Goal: Transaction & Acquisition: Purchase product/service

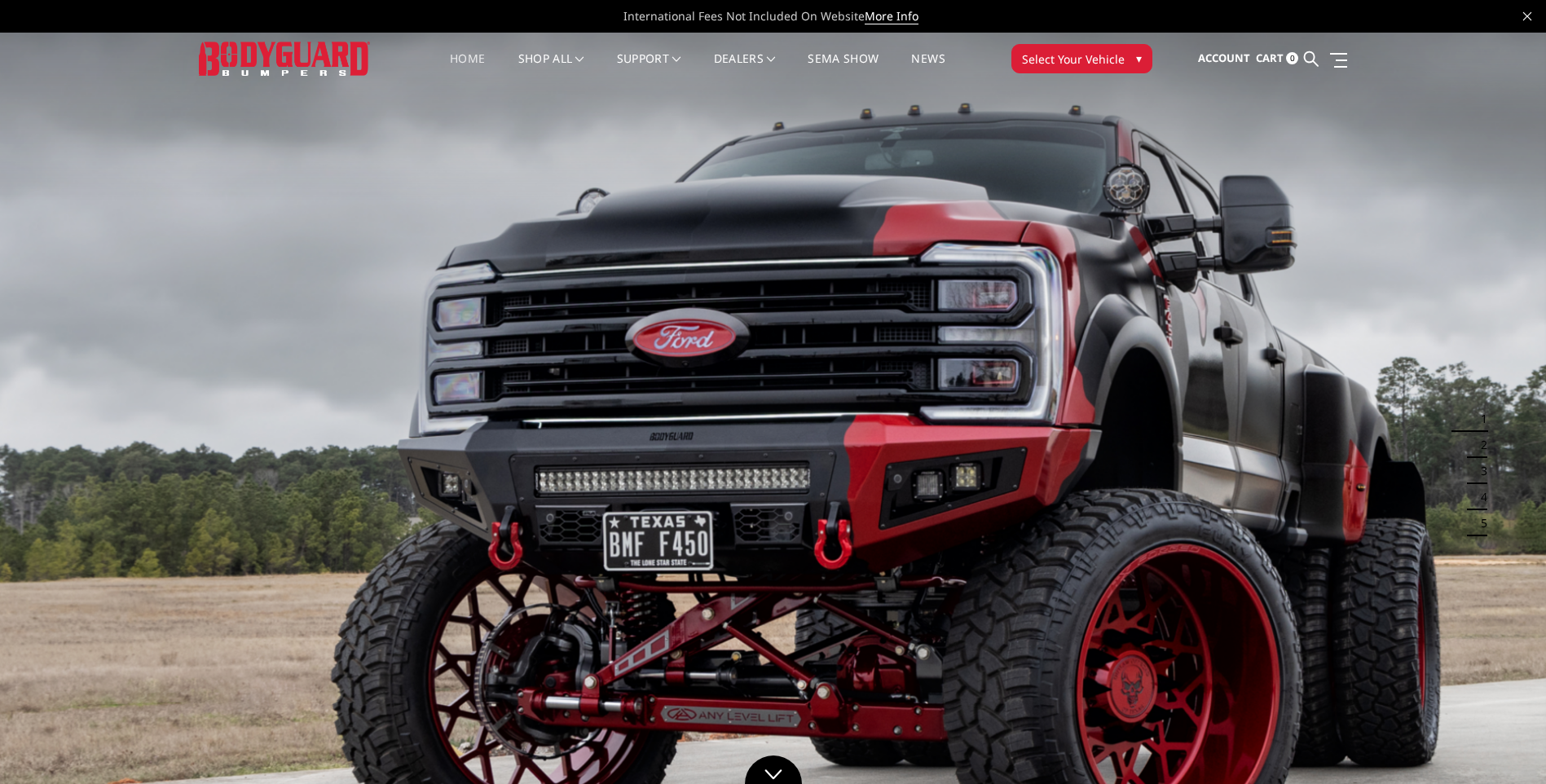
click at [1119, 59] on span "Select Your Vehicle" at bounding box center [1073, 59] width 103 height 17
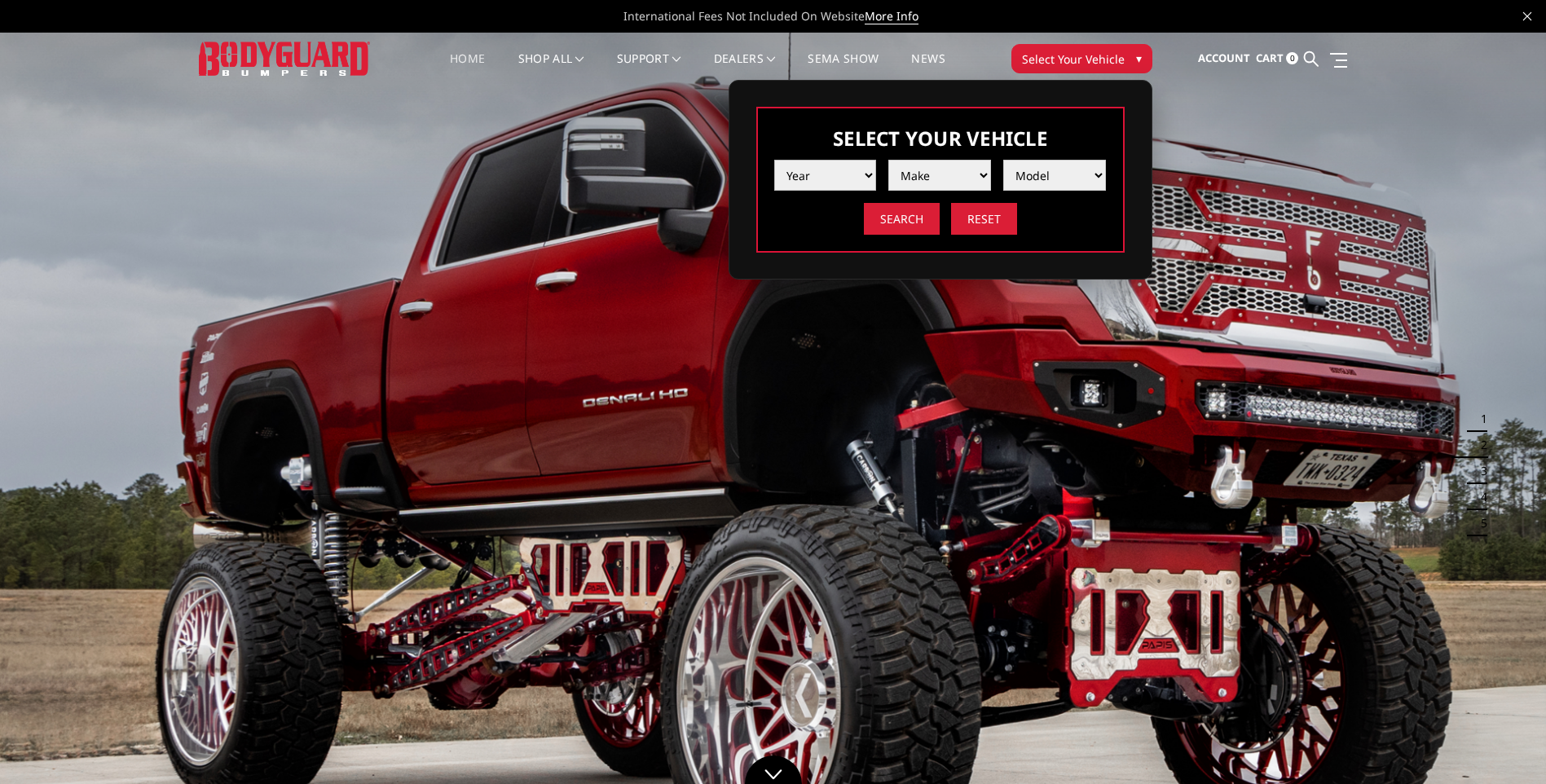
click at [864, 172] on select "Year 2025 2024 2023 2022 2021 2020 2019 2018 2017 2016 2015 2014 2013 2012 2011…" at bounding box center [825, 175] width 103 height 31
select select "yr_2025"
click at [774, 160] on select "Year 2025 2024 2023 2022 2021 2020 2019 2018 2017 2016 2015 2014 2013 2012 2011…" at bounding box center [825, 175] width 103 height 31
drag, startPoint x: 929, startPoint y: 192, endPoint x: 949, endPoint y: 183, distance: 22.3
click at [949, 183] on select "Make Chevrolet Ford GMC Ram Toyota" at bounding box center [939, 175] width 103 height 31
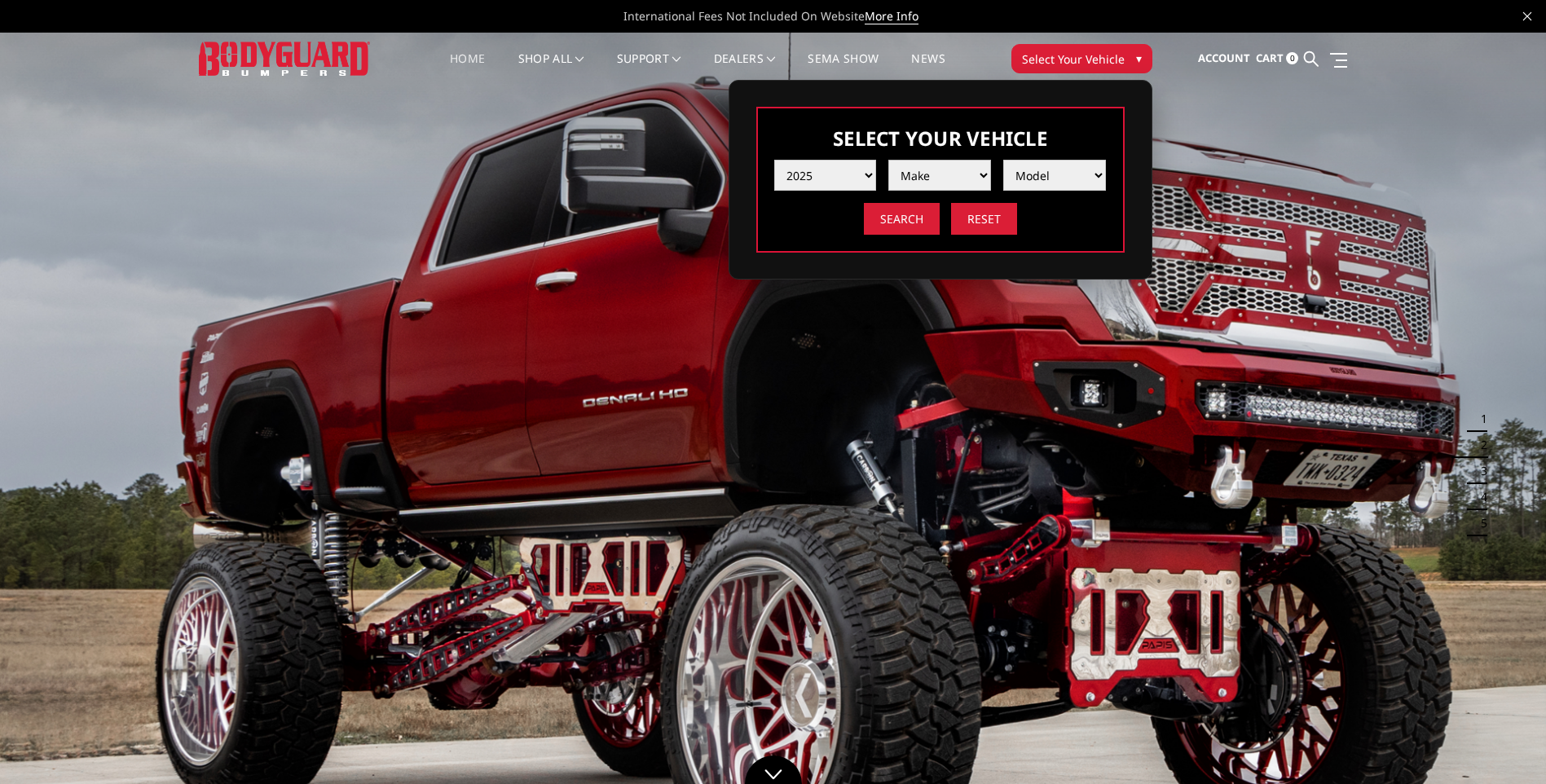
select select "mk_ford"
click at [888, 160] on select "Make Chevrolet Ford GMC Ram Toyota" at bounding box center [939, 175] width 103 height 31
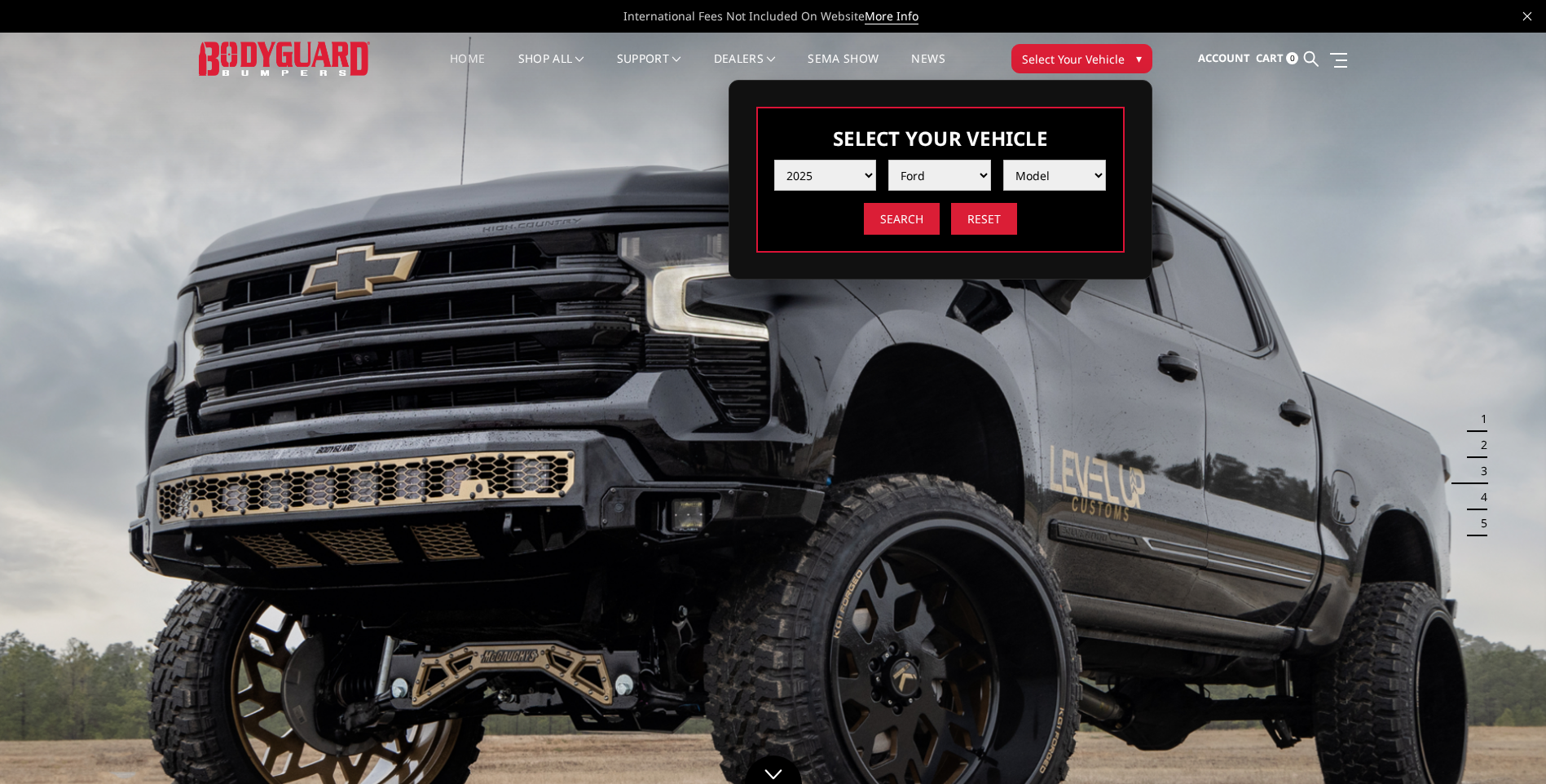
click at [1048, 169] on select "Model F150 F150 Raptor F250 / F350 F450 F550" at bounding box center [1054, 175] width 103 height 31
select select "md_f250-f350"
click at [1003, 160] on select "Model F150 F150 Raptor F250 / F350 F450 F550" at bounding box center [1054, 175] width 103 height 31
click at [910, 227] on input "Search" at bounding box center [902, 219] width 76 height 32
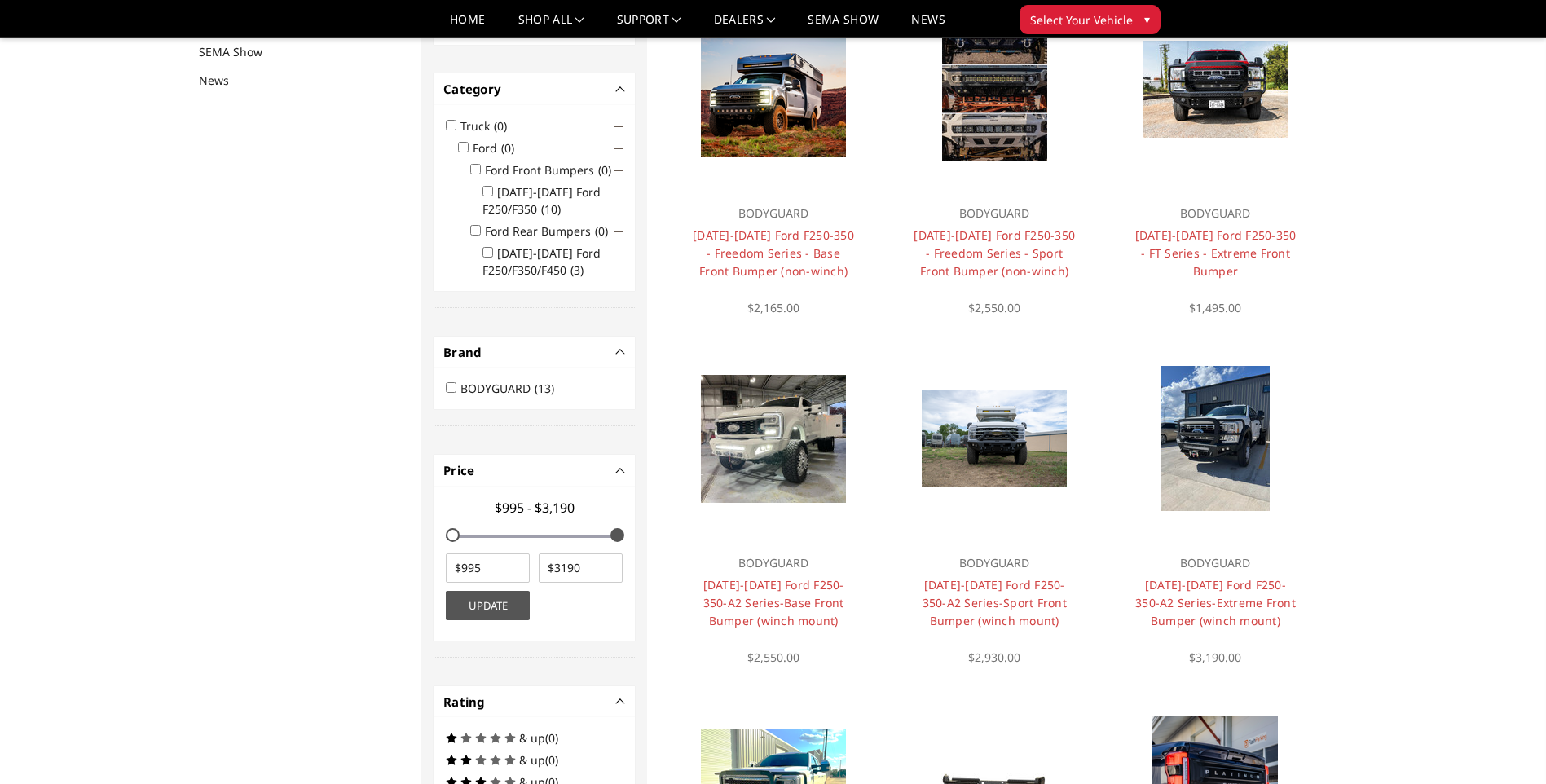
scroll to position [212, 0]
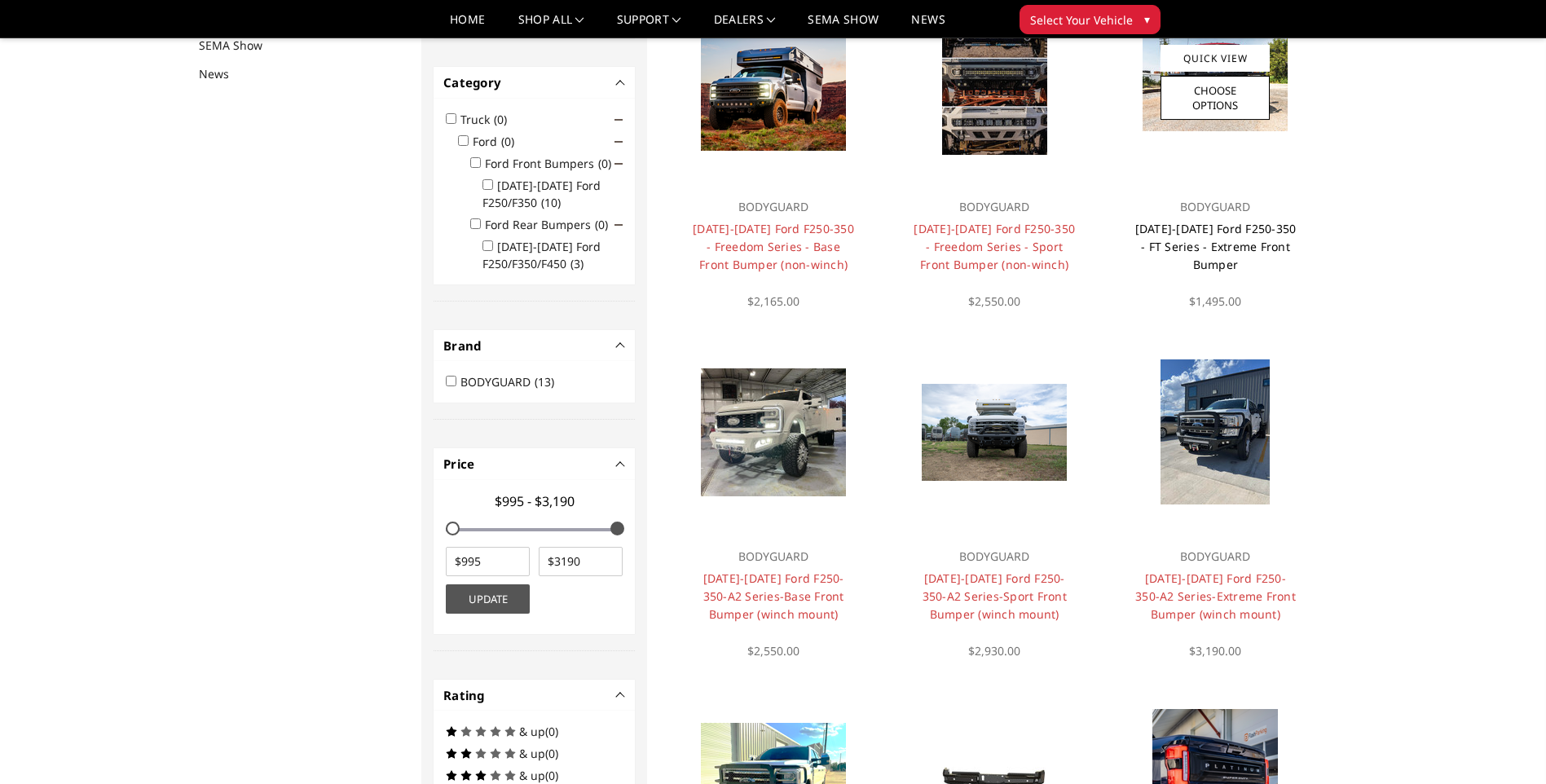
click at [1211, 253] on link "2023-2026 Ford F250-350 - FT Series - Extreme Front Bumper" at bounding box center [1215, 246] width 161 height 51
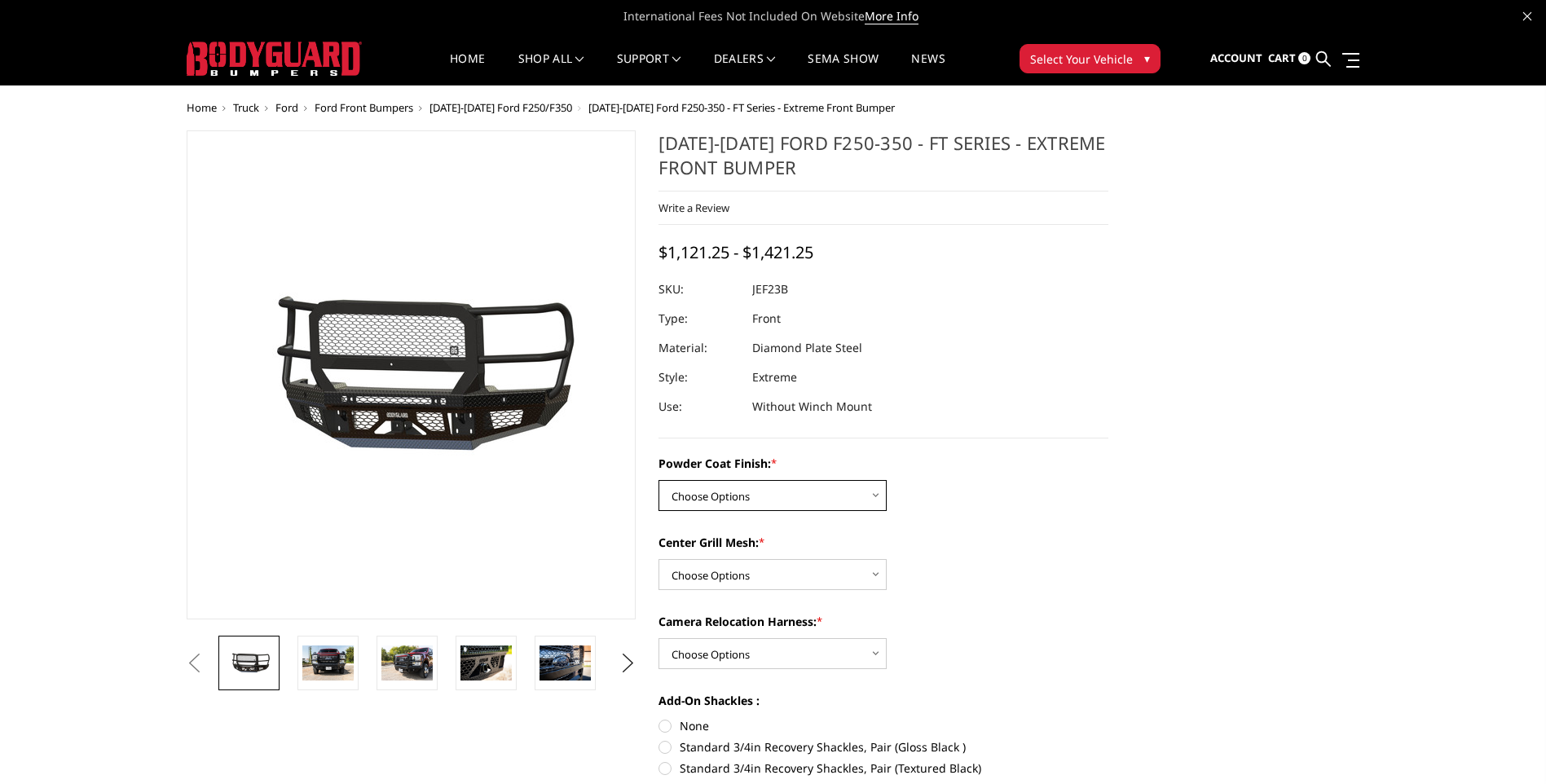
click at [834, 489] on select "Choose Options Bare Metal Gloss Black Powder Coat Textured Black Powder Coat" at bounding box center [772, 495] width 228 height 31
select select "3264"
click at [658, 480] on select "Choose Options Bare Metal Gloss Black Powder Coat Textured Black Powder Coat" at bounding box center [772, 495] width 228 height 31
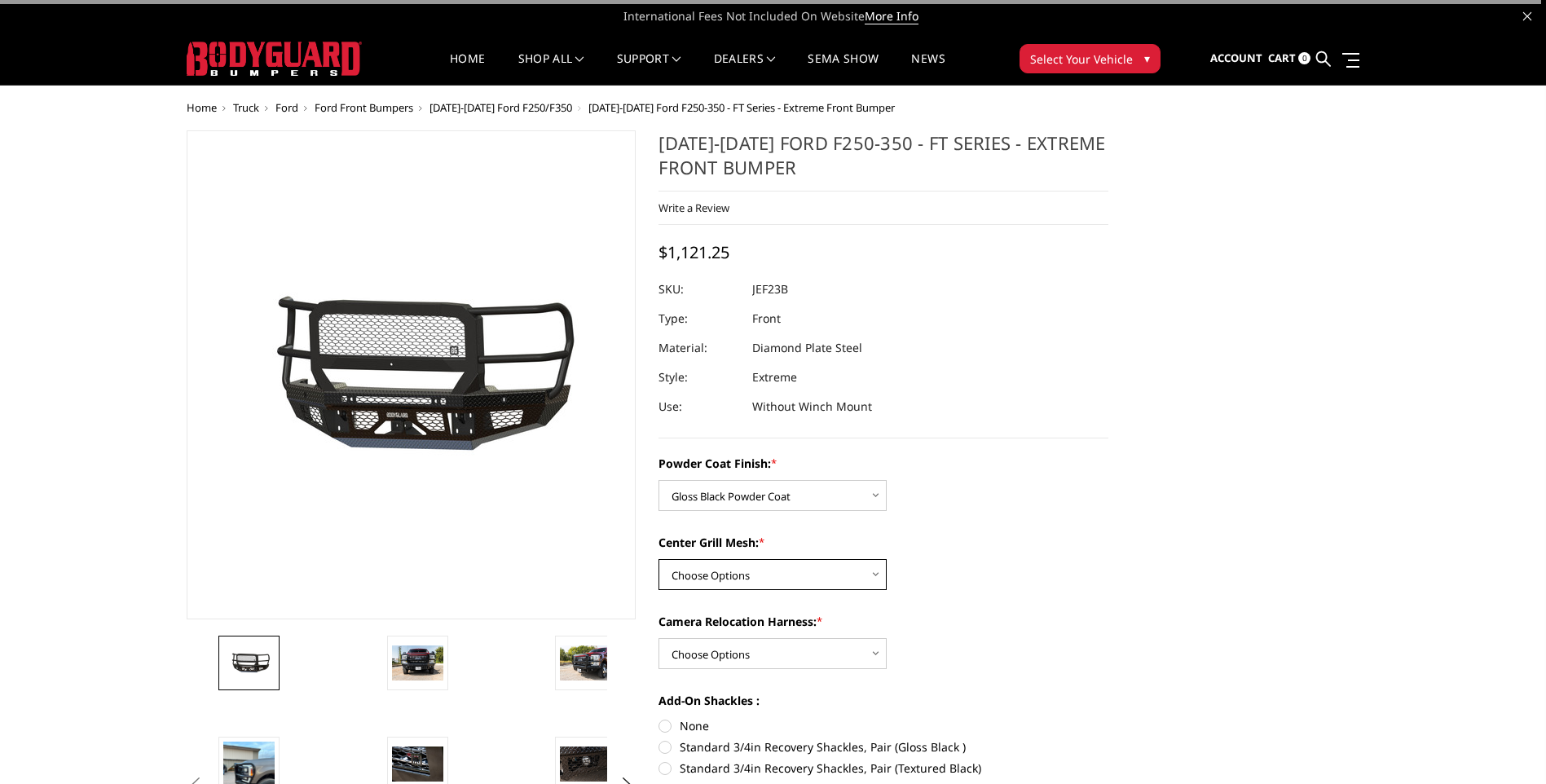
click at [795, 584] on select "Choose Options WITH Expanded Metal in Center Grill WITHOUT Expanded Metal in Ce…" at bounding box center [772, 574] width 228 height 31
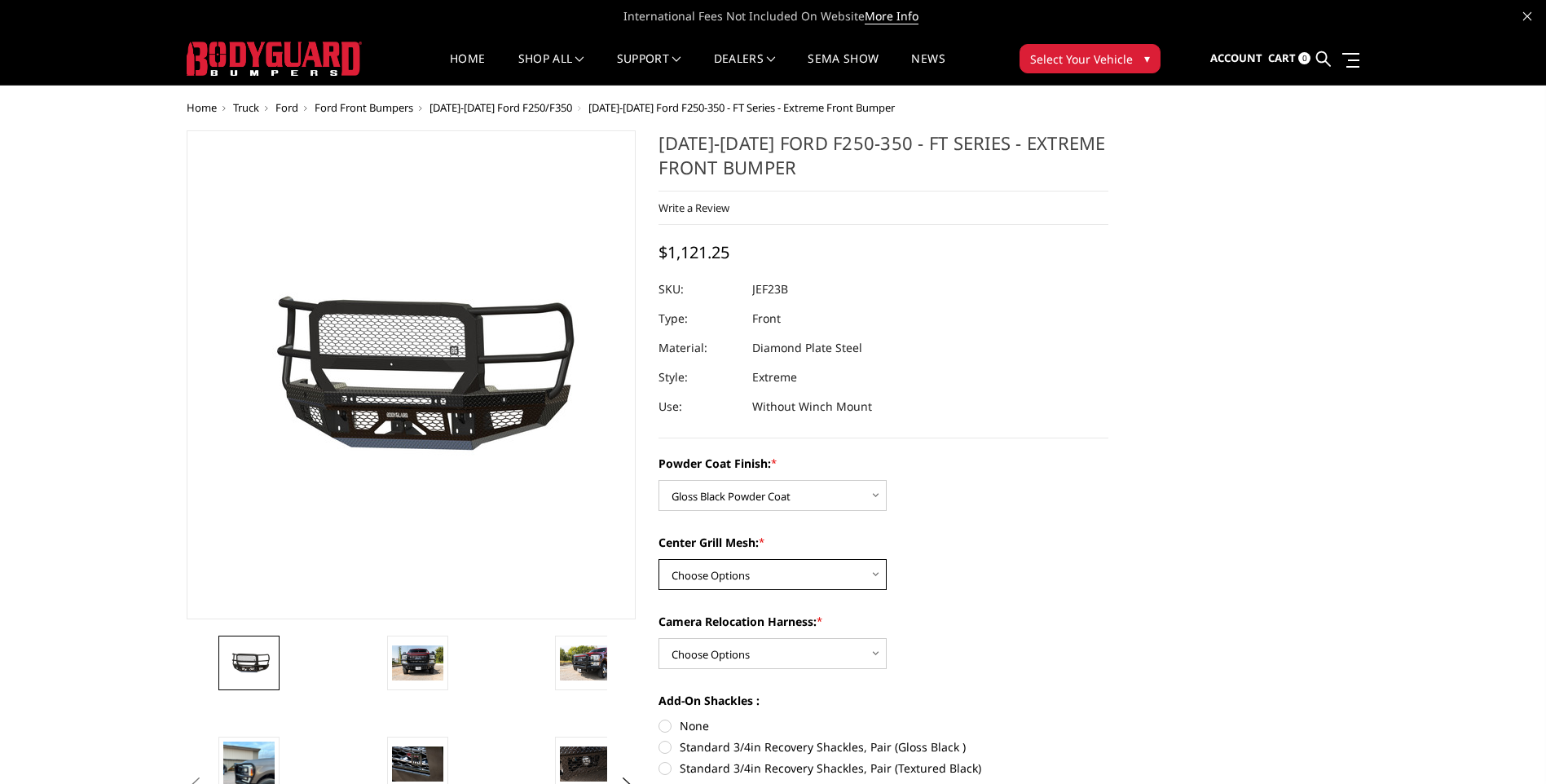
select select "3266"
click at [658, 559] on select "Choose Options WITH Expanded Metal in Center Grill WITHOUT Expanded Metal in Ce…" at bounding box center [772, 574] width 228 height 31
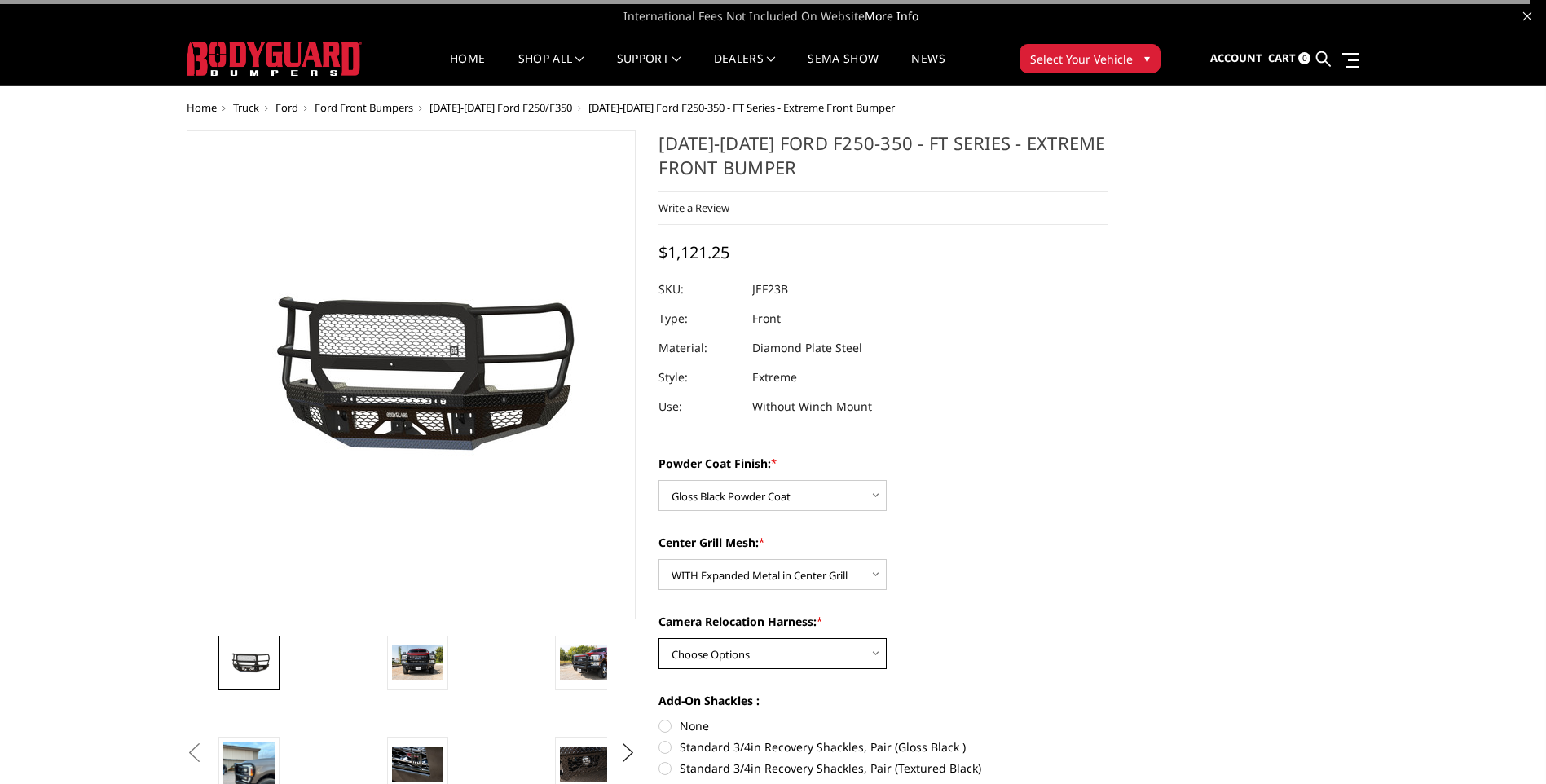
click at [768, 658] on select "Choose Options WITH Camera Relocation Harness WITHOUT Camera Relocation Harness" at bounding box center [772, 653] width 228 height 31
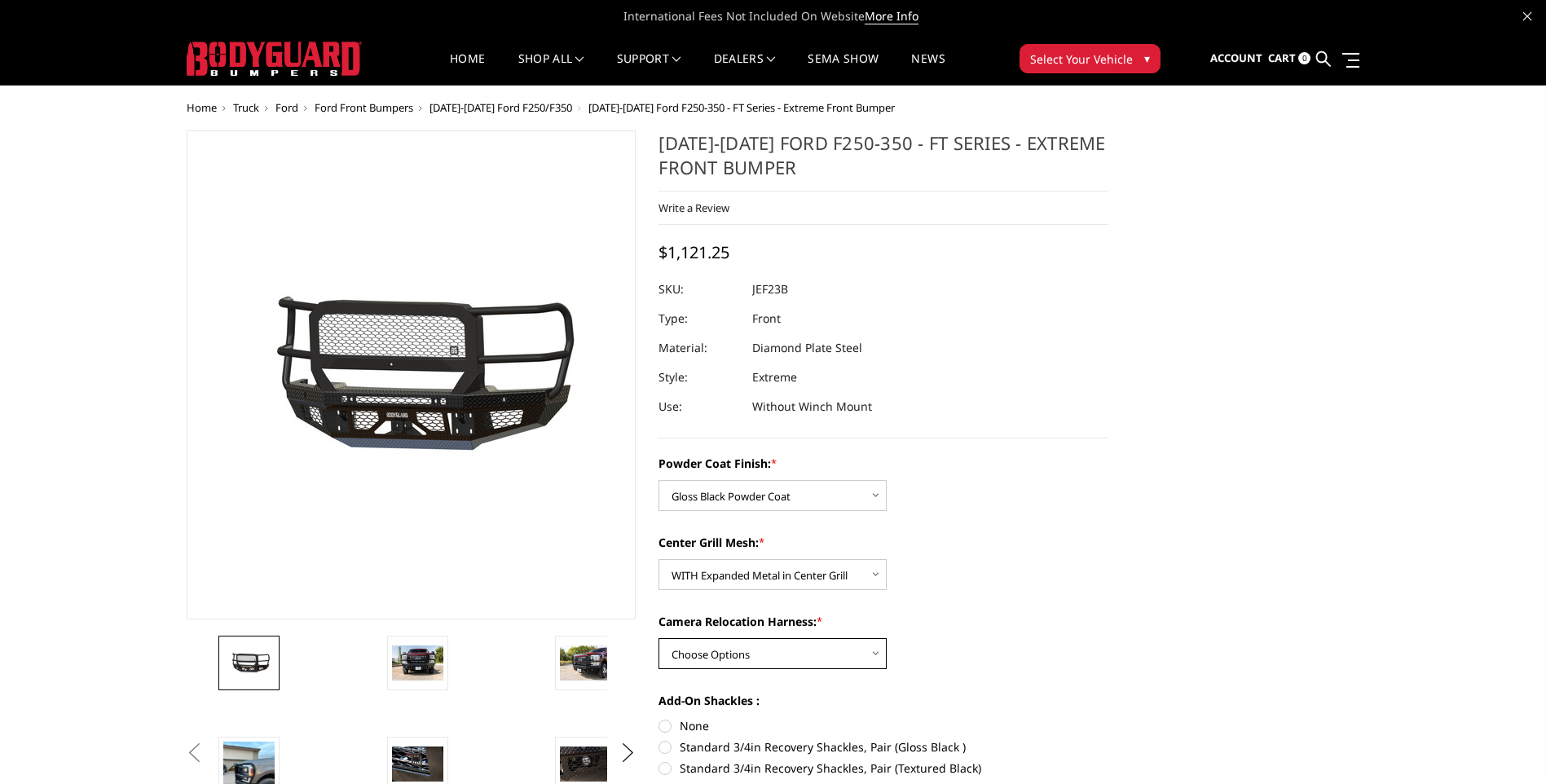
select select "3268"
click at [658, 638] on select "Choose Options WITH Camera Relocation Harness WITHOUT Camera Relocation Harness" at bounding box center [772, 653] width 228 height 31
drag, startPoint x: 820, startPoint y: 288, endPoint x: 758, endPoint y: 292, distance: 62.0
click at [758, 292] on dd "JEF23BYGMH" at bounding box center [786, 289] width 69 height 29
drag, startPoint x: 758, startPoint y: 292, endPoint x: 865, endPoint y: 291, distance: 106.8
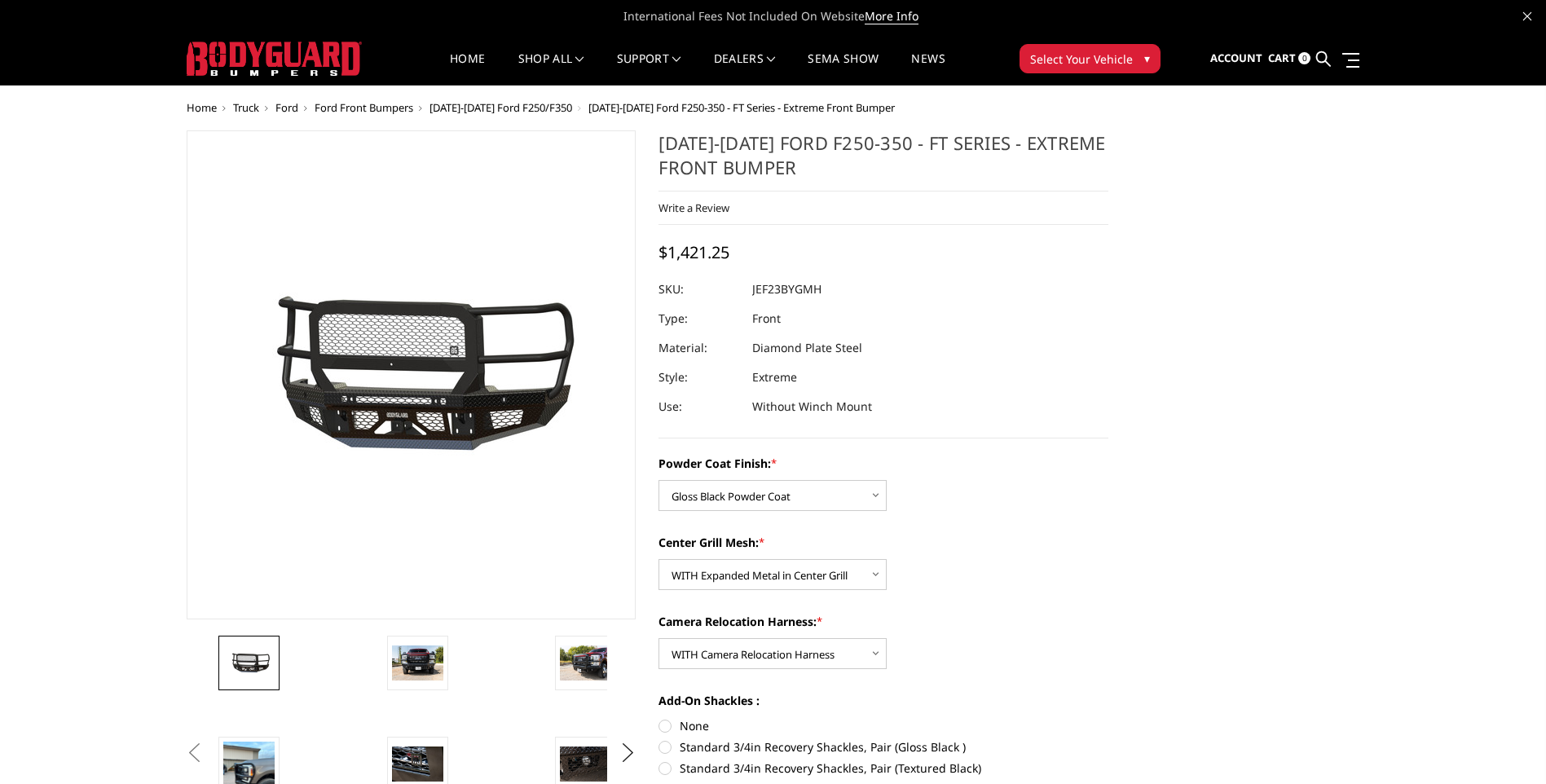
click at [865, 291] on div at bounding box center [883, 289] width 450 height 29
drag, startPoint x: 832, startPoint y: 288, endPoint x: 754, endPoint y: 288, distance: 78.2
click at [754, 288] on dl "SKU: JEF23BYGMH UPC: Type: Front Material: Diamond Plate Steel Style: Extreme U…" at bounding box center [883, 348] width 450 height 147
drag, startPoint x: 754, startPoint y: 288, endPoint x: 764, endPoint y: 285, distance: 11.1
copy dl "JEF23BYGMH UPC:"
